Goal: Complete application form: Complete application form

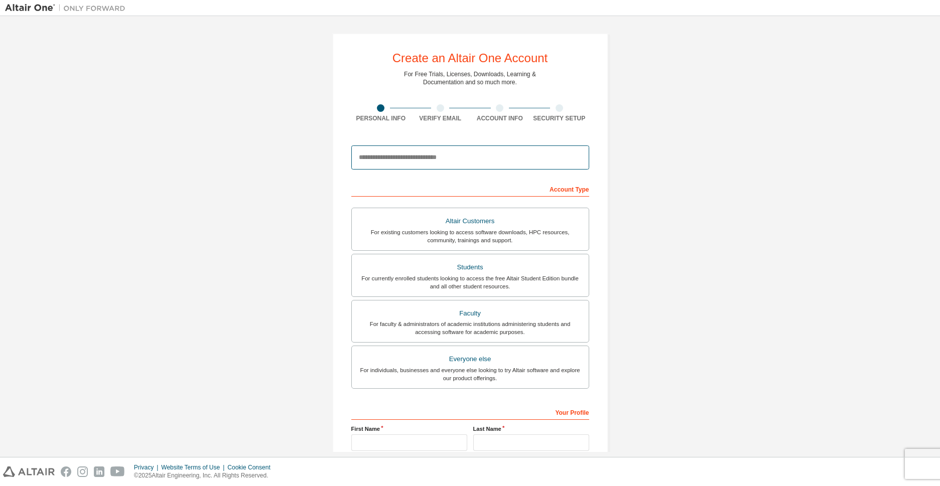
click at [396, 160] on input "email" at bounding box center [470, 158] width 238 height 24
click at [363, 159] on input "*********" at bounding box center [470, 158] width 238 height 24
click at [388, 164] on input "*********" at bounding box center [470, 158] width 238 height 24
click at [409, 163] on input "*********" at bounding box center [470, 158] width 238 height 24
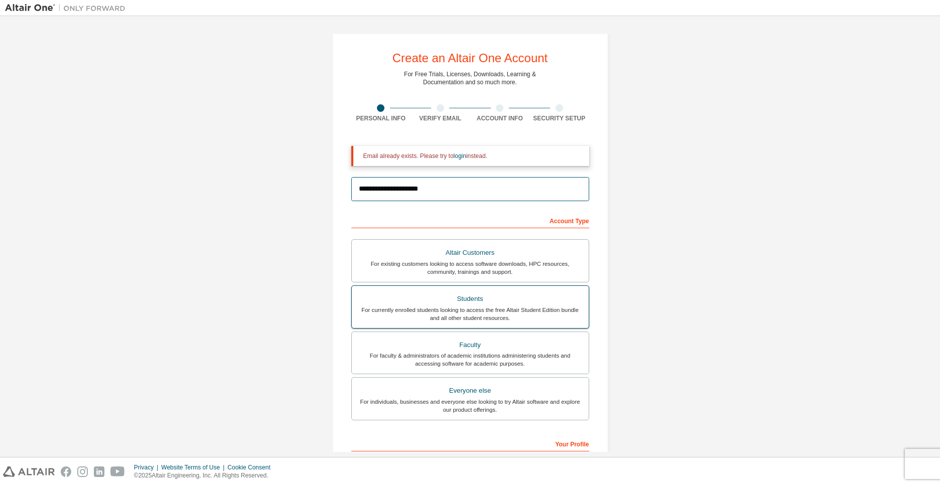
type input "**********"
click at [459, 304] on div "Students" at bounding box center [470, 299] width 225 height 14
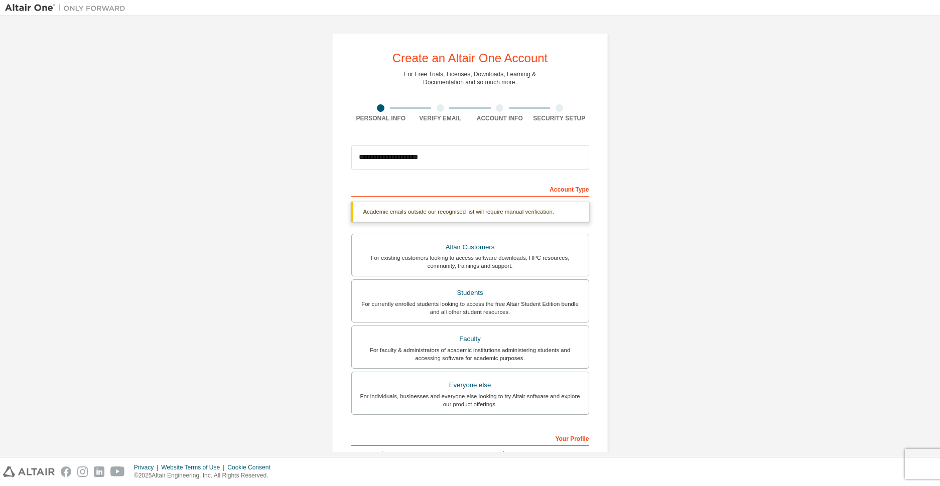
click at [403, 180] on form "**********" at bounding box center [470, 349] width 238 height 419
click at [444, 198] on div "Account Type Academic emails outside our recognised list will require manual ve…" at bounding box center [470, 370] width 238 height 379
click at [572, 192] on div "Account Type" at bounding box center [470, 189] width 238 height 16
click at [507, 211] on div "Academic emails outside our recognised list will require manual verification." at bounding box center [470, 212] width 238 height 20
click at [506, 219] on div "Academic emails outside our recognised list will require manual verification." at bounding box center [470, 212] width 238 height 20
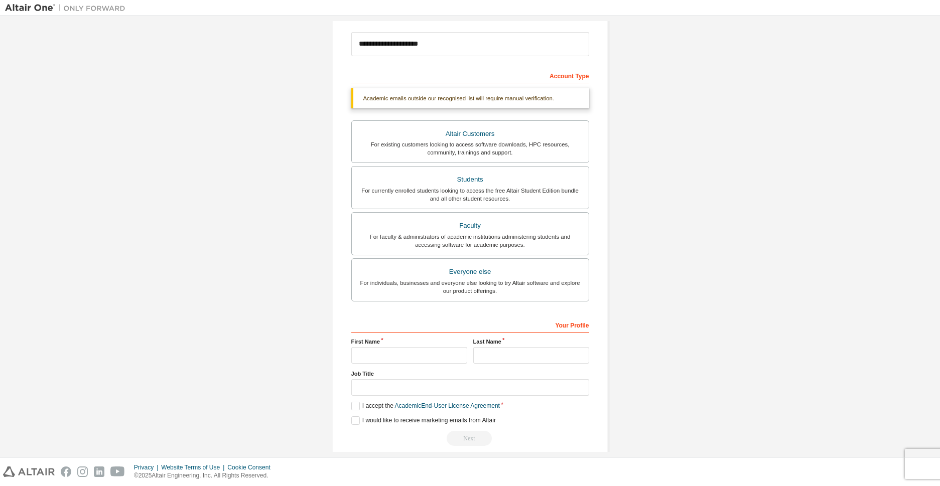
scroll to position [126, 0]
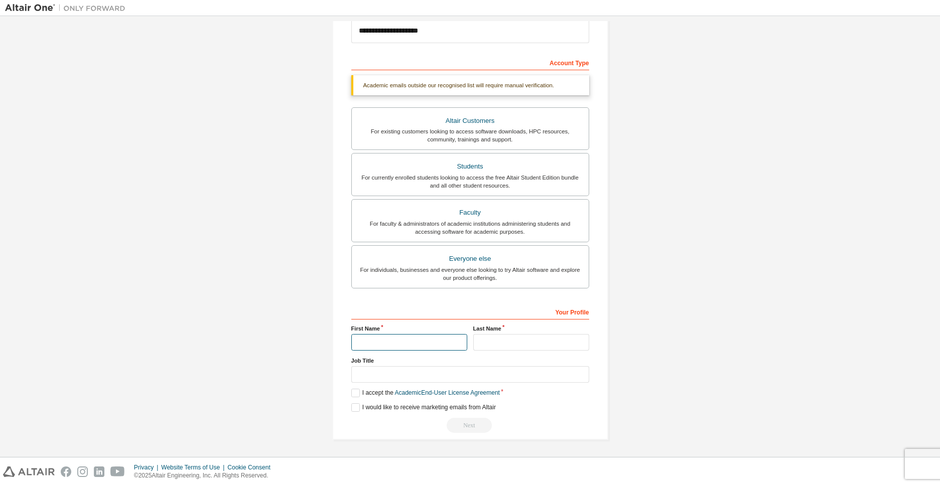
click at [413, 344] on input "text" at bounding box center [409, 342] width 116 height 17
type input "*"
type input "*******"
click at [488, 345] on input "text" at bounding box center [531, 342] width 116 height 17
type input "********"
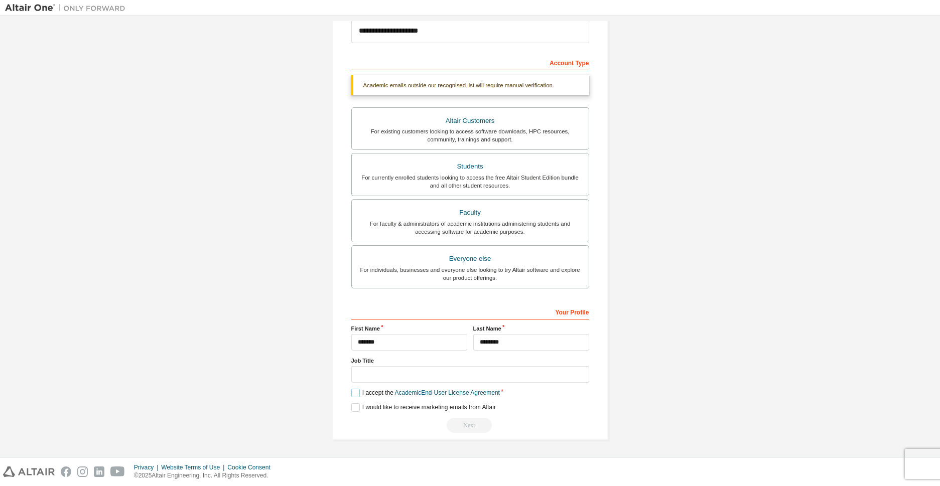
click at [354, 393] on label "I accept the Academic End-User License Agreement" at bounding box center [425, 393] width 149 height 9
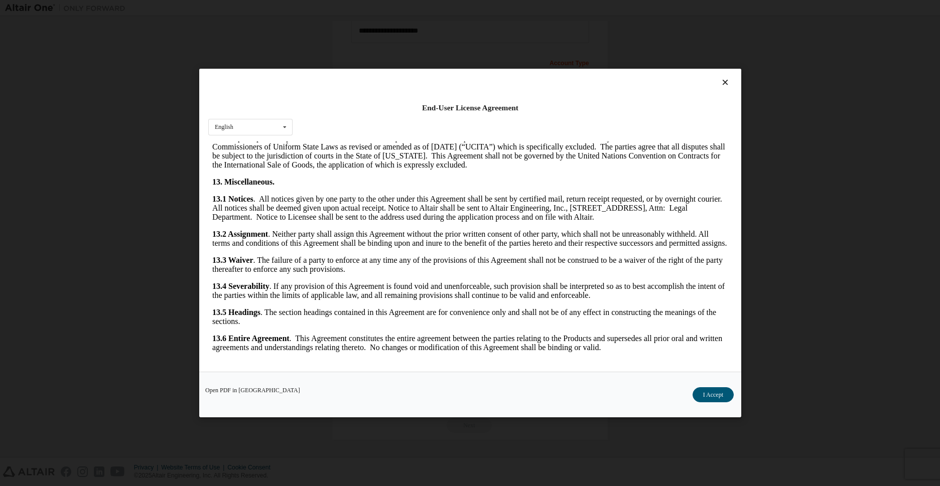
scroll to position [1581, 0]
click at [718, 393] on button "I Accept" at bounding box center [712, 394] width 41 height 15
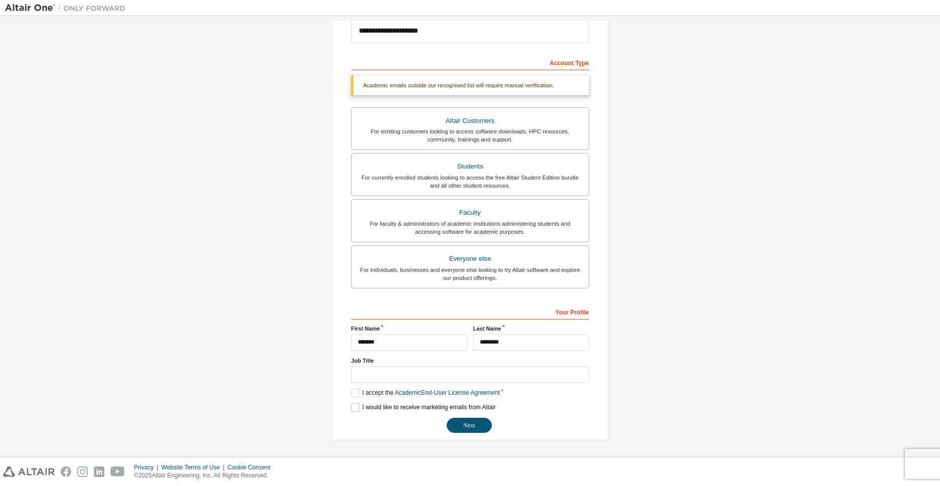
click at [352, 407] on label "I would like to receive marketing emails from Altair" at bounding box center [423, 407] width 144 height 9
click at [356, 409] on label "I would like to receive marketing emails from Altair" at bounding box center [423, 407] width 144 height 9
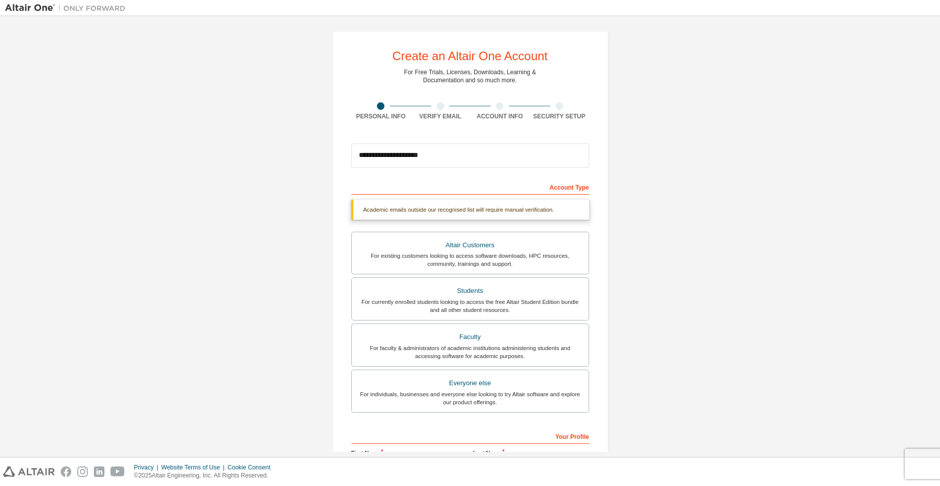
scroll to position [0, 0]
drag, startPoint x: 577, startPoint y: 192, endPoint x: 531, endPoint y: 210, distance: 49.6
click at [577, 192] on div "Account Type" at bounding box center [470, 189] width 238 height 16
click at [507, 213] on div "Academic emails outside our recognised list will require manual verification." at bounding box center [470, 212] width 238 height 20
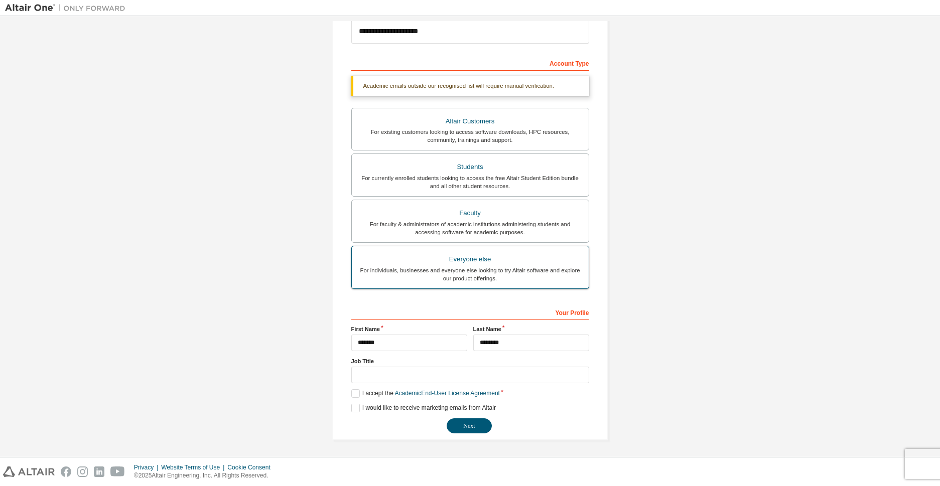
scroll to position [126, 0]
click at [465, 424] on button "Next" at bounding box center [469, 425] width 45 height 15
click at [356, 405] on label "I would like to receive marketing emails from Altair" at bounding box center [423, 407] width 144 height 9
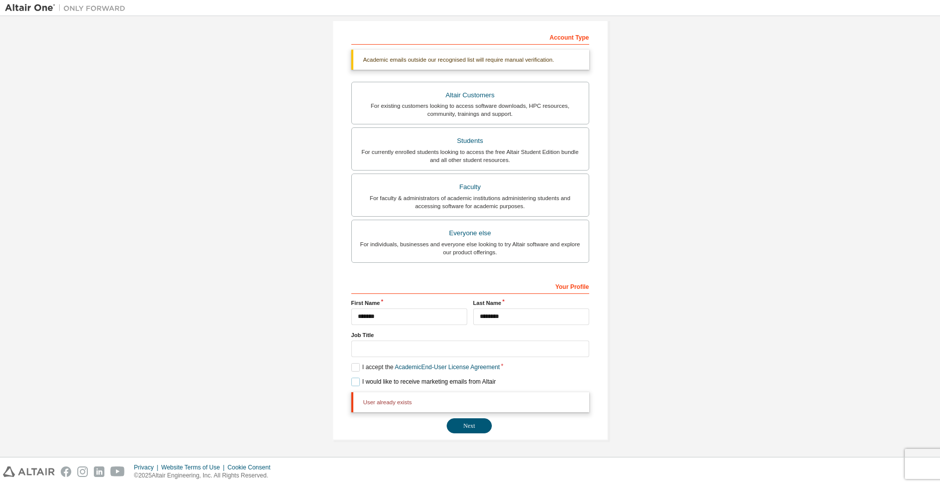
scroll to position [153, 0]
click at [466, 421] on button "Next" at bounding box center [469, 425] width 45 height 15
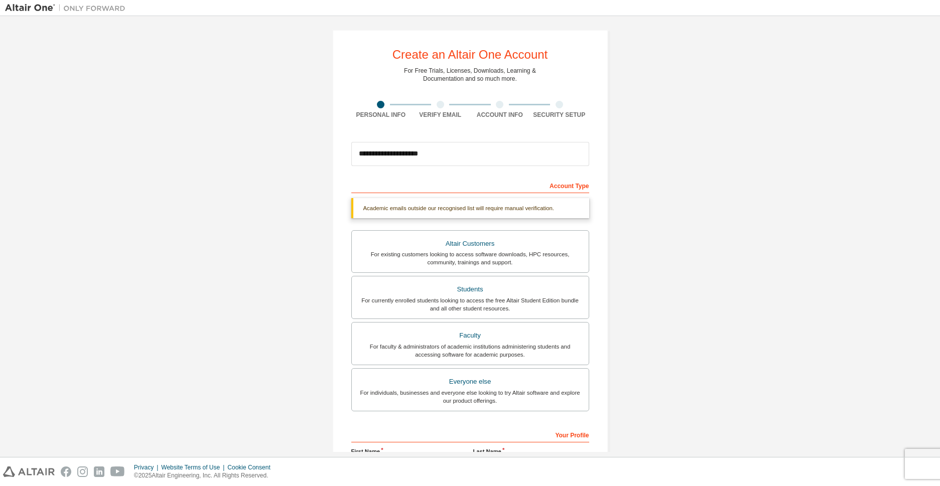
scroll to position [0, 0]
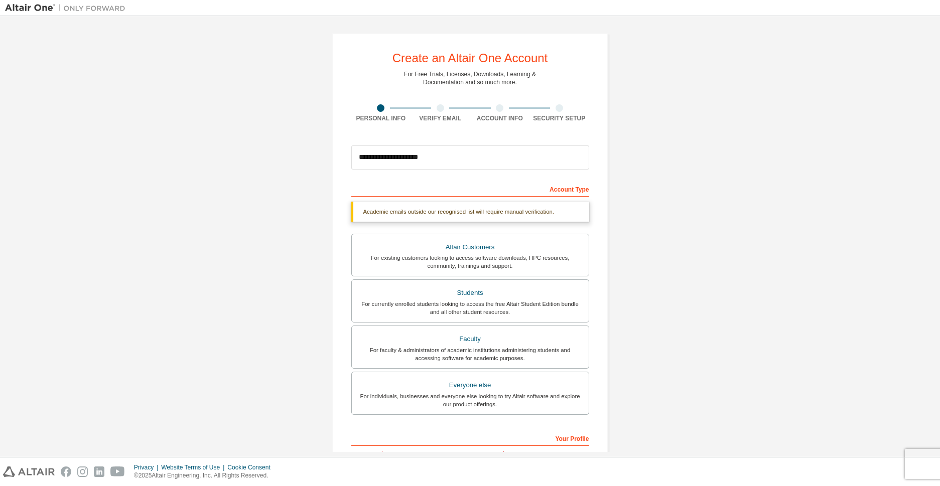
click at [438, 108] on div at bounding box center [441, 108] width 8 height 8
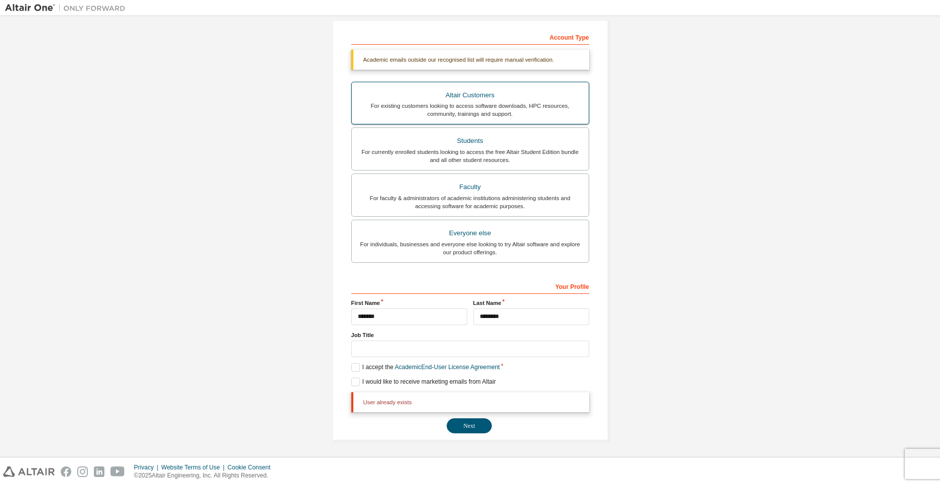
scroll to position [153, 0]
click at [457, 426] on button "Next" at bounding box center [469, 425] width 45 height 15
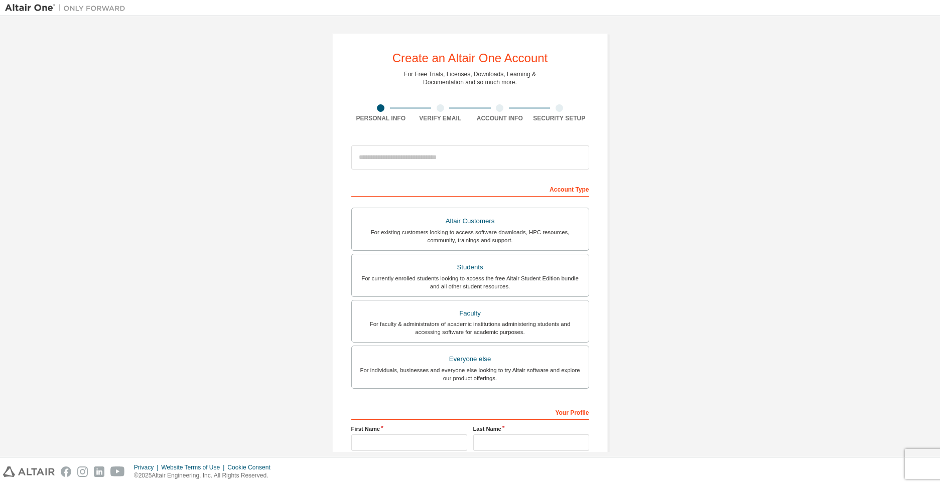
click at [382, 410] on div "Your Profile" at bounding box center [470, 412] width 238 height 16
click at [448, 265] on div "Students" at bounding box center [470, 267] width 225 height 14
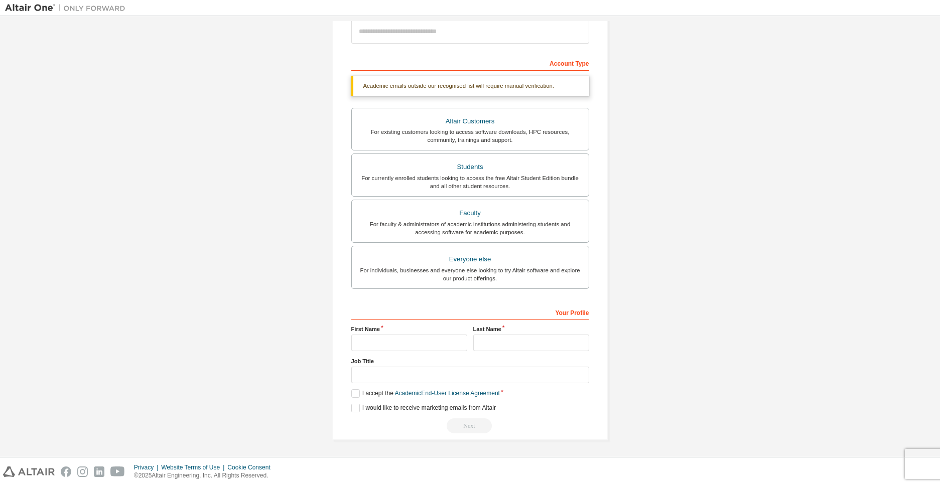
scroll to position [126, 0]
click at [390, 338] on input "text" at bounding box center [409, 342] width 116 height 17
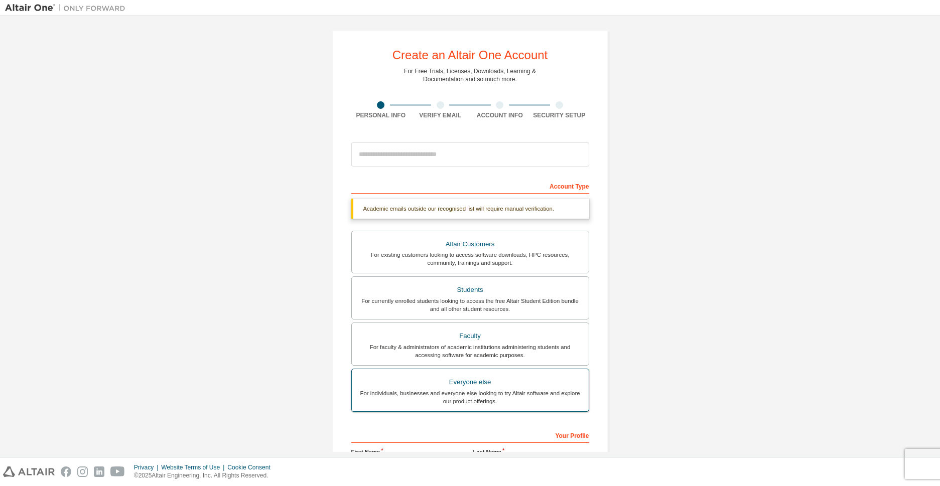
scroll to position [0, 0]
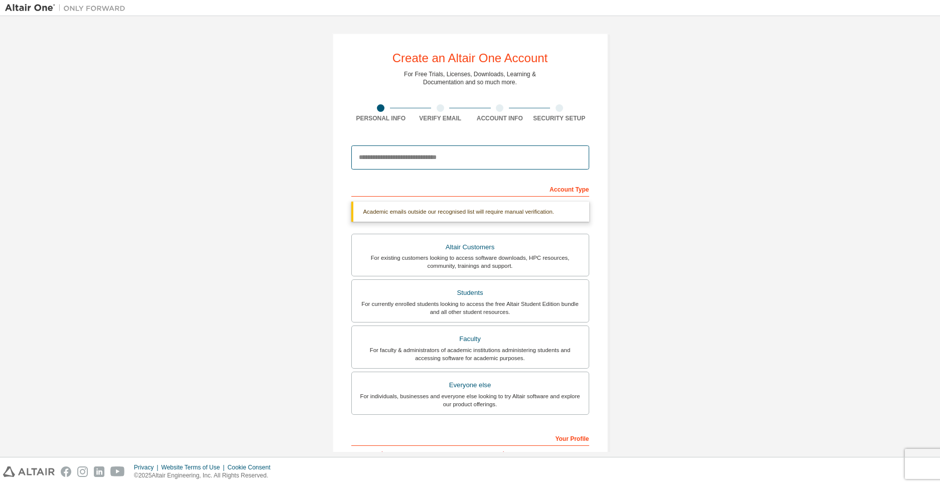
click at [382, 162] on input "email" at bounding box center [470, 158] width 238 height 24
type input "*"
type input "**********"
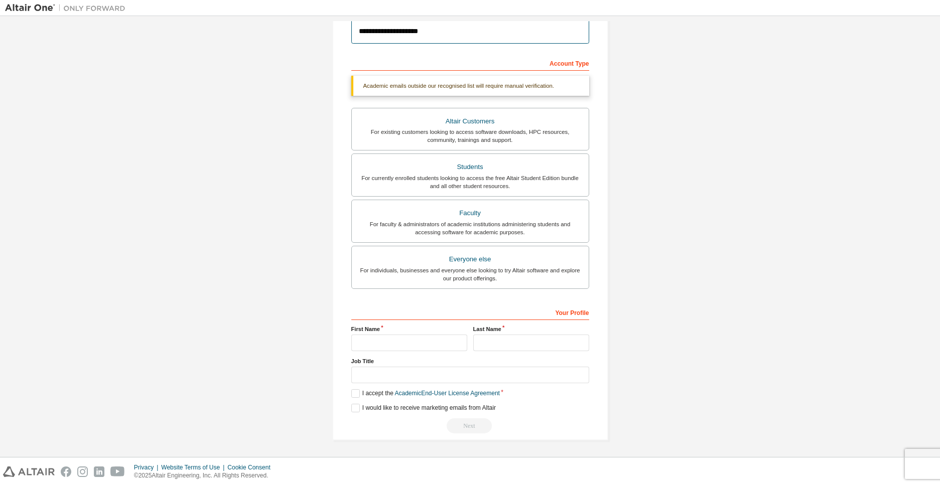
scroll to position [126, 0]
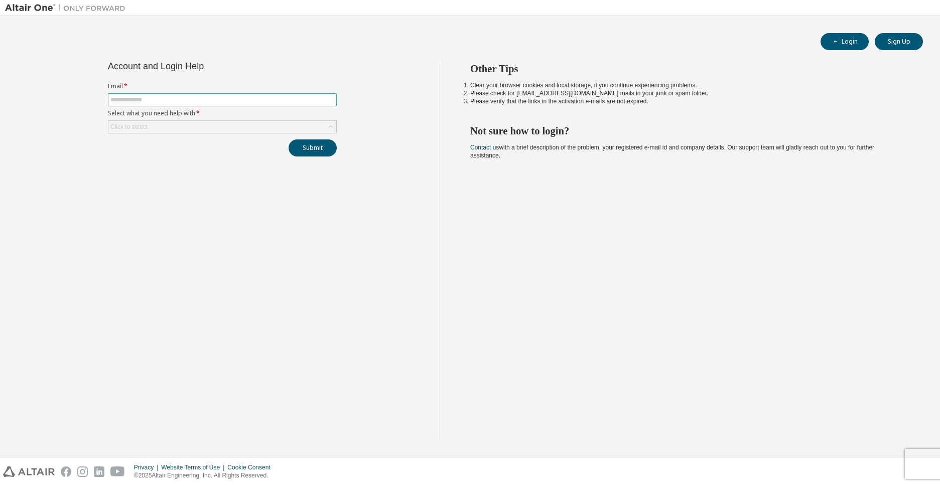
click at [179, 98] on input "text" at bounding box center [222, 100] width 224 height 8
click at [235, 126] on div "Click to select" at bounding box center [222, 127] width 228 height 12
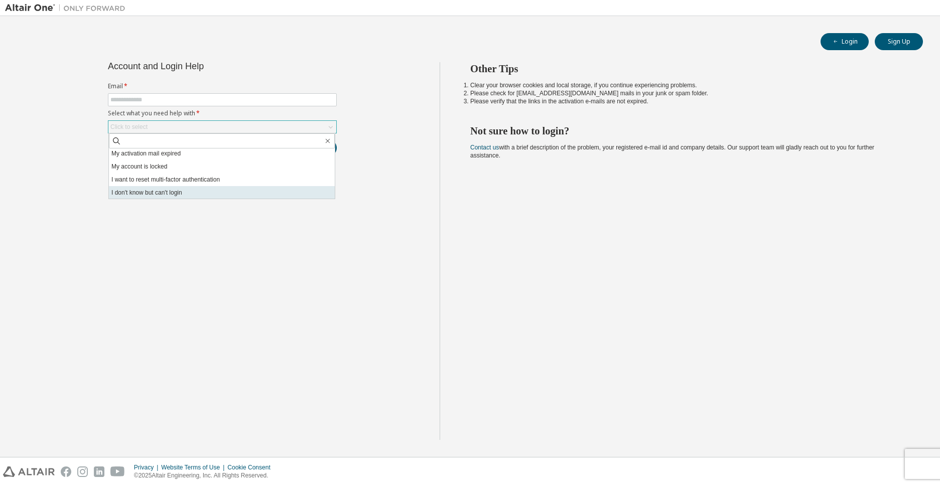
scroll to position [28, 0]
click at [178, 194] on li "I don't know but can't login" at bounding box center [222, 192] width 226 height 13
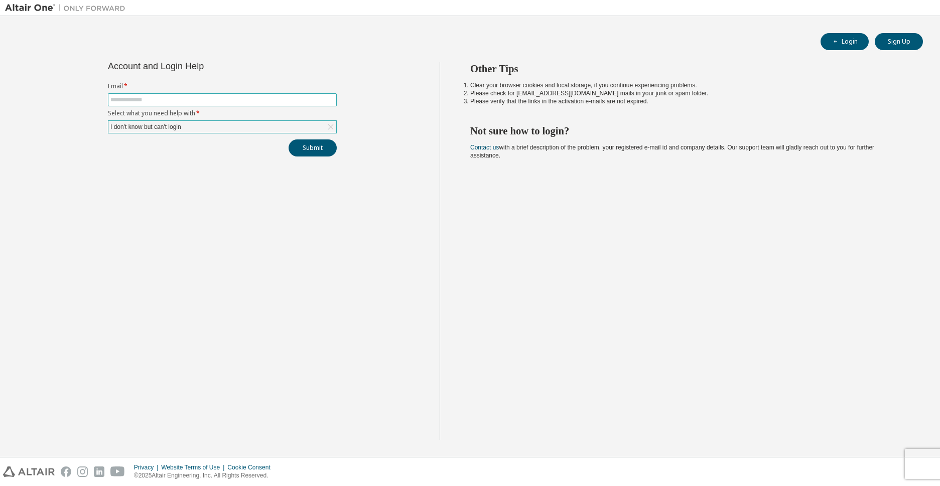
click at [208, 104] on span at bounding box center [222, 99] width 229 height 13
click at [204, 100] on input "text" at bounding box center [222, 100] width 224 height 8
type input "**********"
click at [299, 152] on button "Submit" at bounding box center [312, 147] width 48 height 17
click at [322, 153] on button "Submit" at bounding box center [312, 147] width 48 height 17
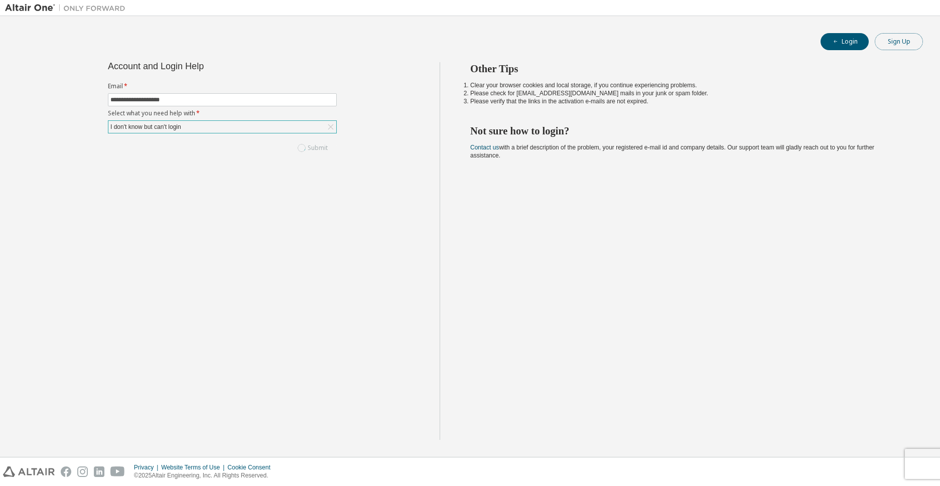
click at [889, 38] on button "Sign Up" at bounding box center [899, 41] width 48 height 17
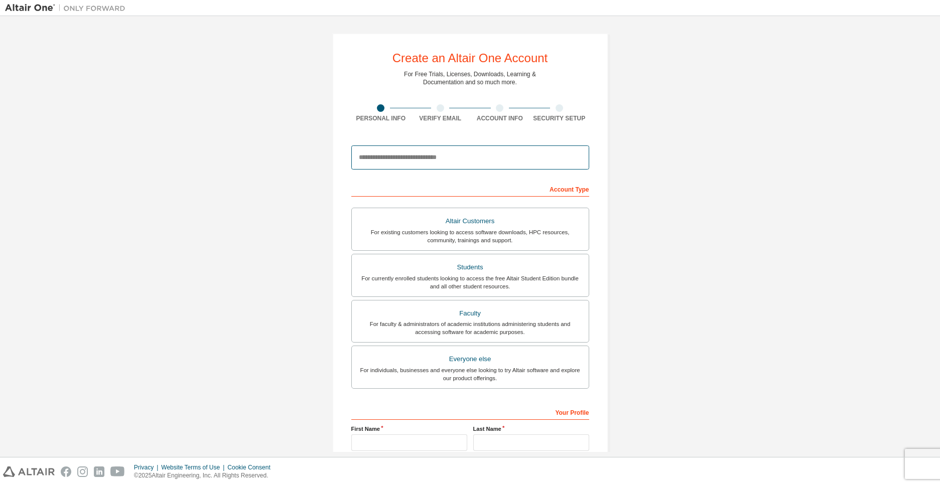
click at [459, 164] on input "email" at bounding box center [470, 158] width 238 height 24
type input "*"
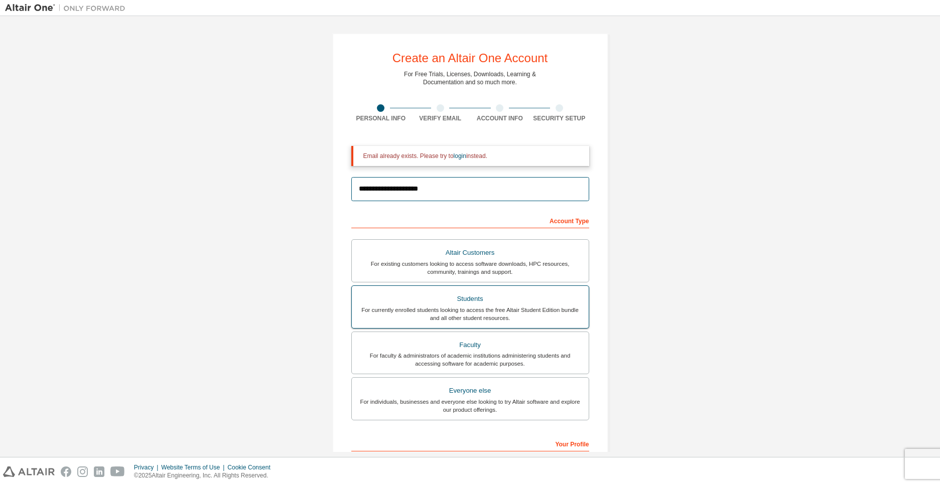
type input "**********"
click at [461, 322] on label "Students For currently enrolled students looking to access the free Altair Stud…" at bounding box center [470, 306] width 238 height 43
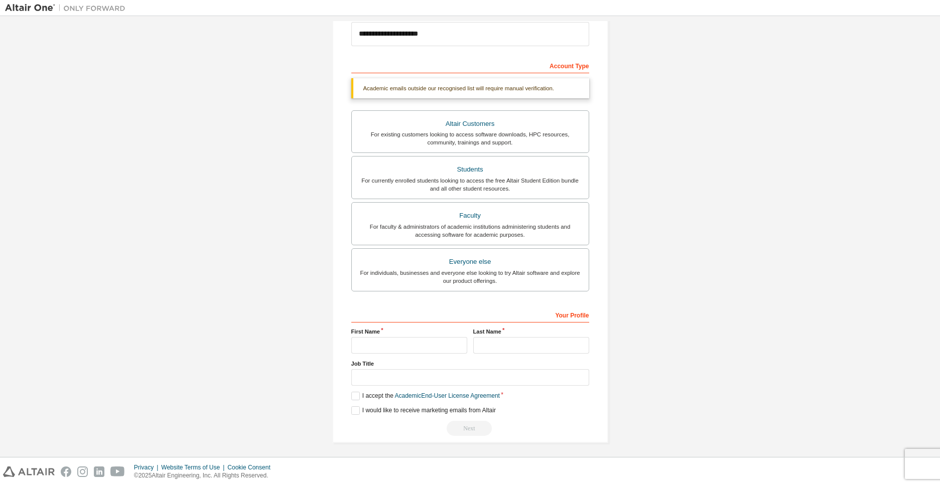
scroll to position [126, 0]
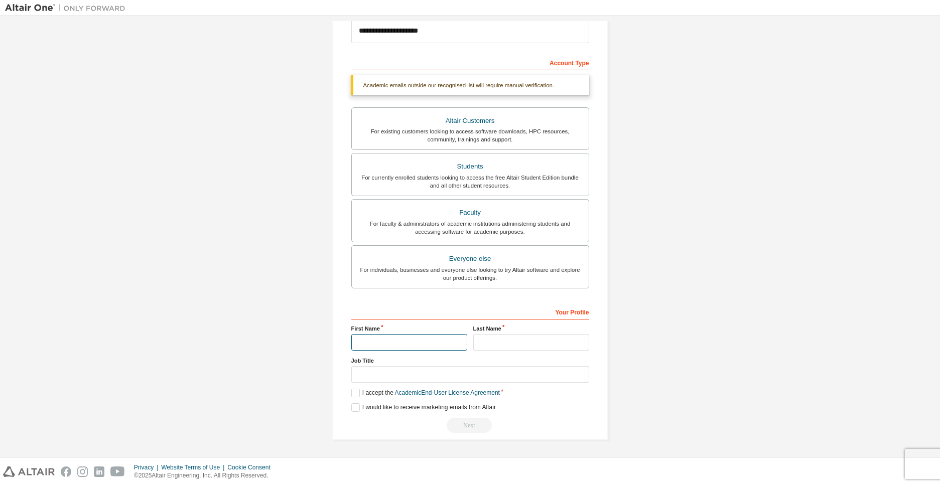
click at [400, 346] on input "text" at bounding box center [409, 342] width 116 height 17
type input "*"
type input "*******"
click at [491, 342] on input "text" at bounding box center [531, 342] width 116 height 17
type input "********"
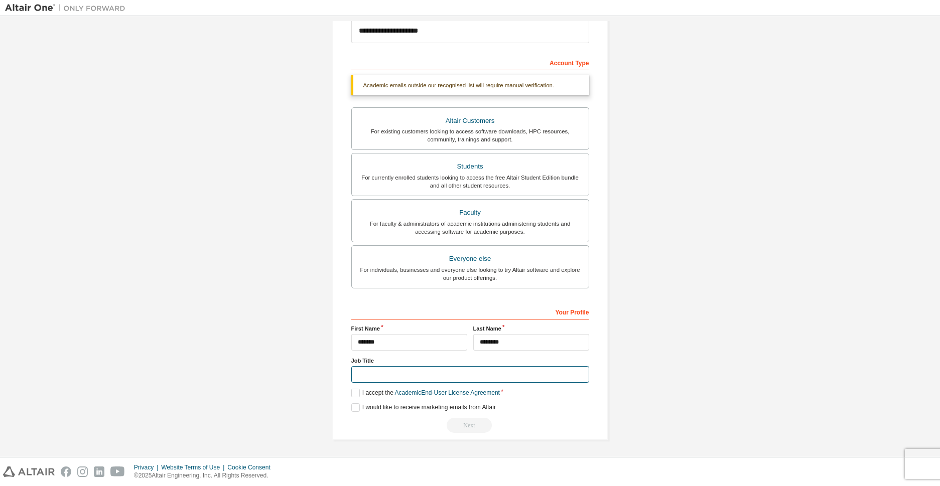
drag, startPoint x: 411, startPoint y: 377, endPoint x: 388, endPoint y: 387, distance: 24.7
click at [405, 381] on input "text" at bounding box center [470, 374] width 238 height 17
click at [359, 390] on label "I accept the Academic End-User License Agreement" at bounding box center [425, 393] width 149 height 9
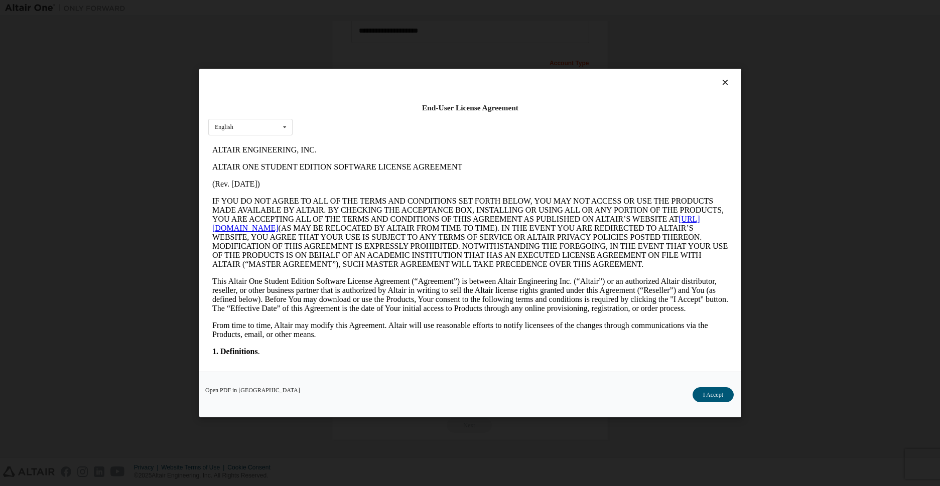
scroll to position [0, 0]
click at [700, 396] on button "I Accept" at bounding box center [712, 394] width 41 height 15
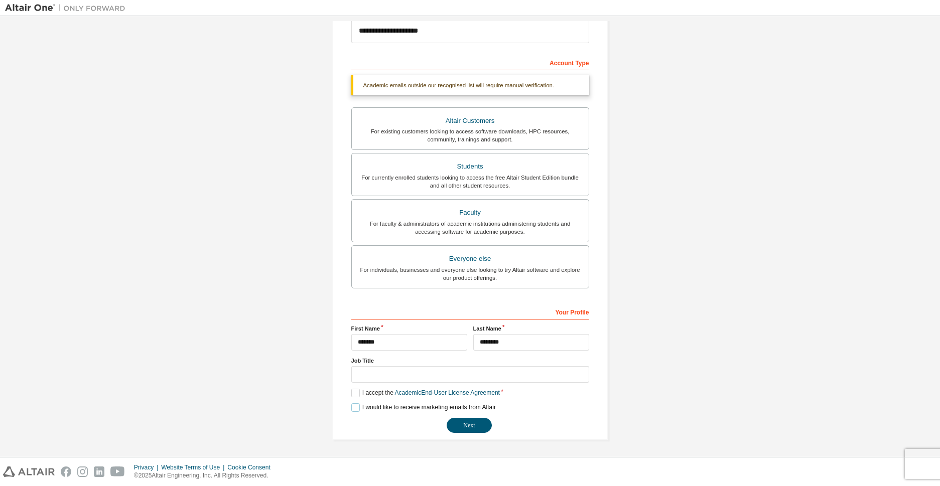
click at [354, 410] on label "I would like to receive marketing emails from Altair" at bounding box center [423, 407] width 144 height 9
click at [469, 426] on button "Next" at bounding box center [469, 425] width 45 height 15
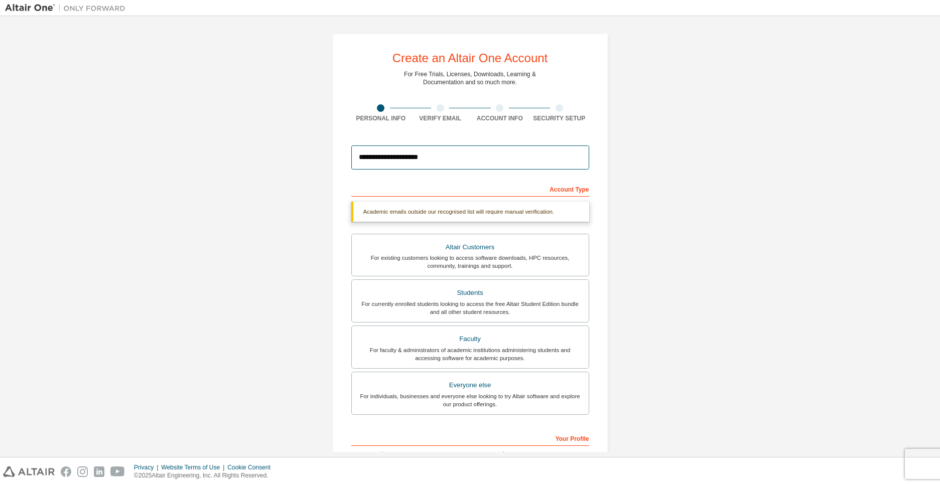
drag, startPoint x: 445, startPoint y: 159, endPoint x: 301, endPoint y: 159, distance: 144.0
click at [301, 159] on div "**********" at bounding box center [470, 313] width 930 height 584
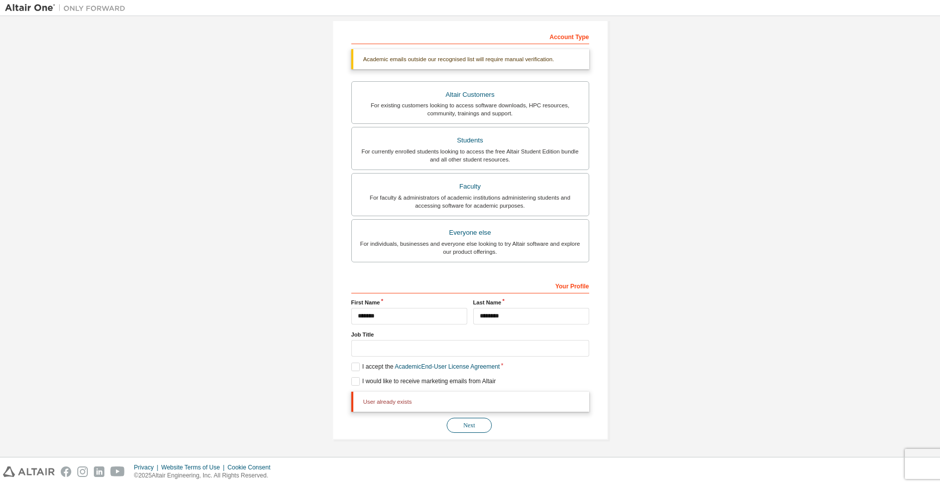
click at [456, 423] on button "Next" at bounding box center [469, 425] width 45 height 15
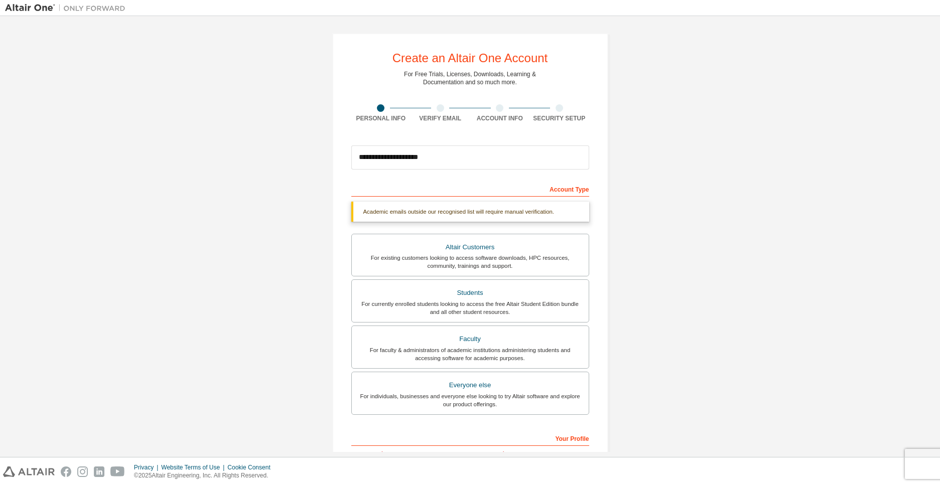
drag, startPoint x: 378, startPoint y: 213, endPoint x: 308, endPoint y: 153, distance: 91.8
click at [376, 211] on div "Academic emails outside our recognised list will require manual verification." at bounding box center [470, 212] width 238 height 20
